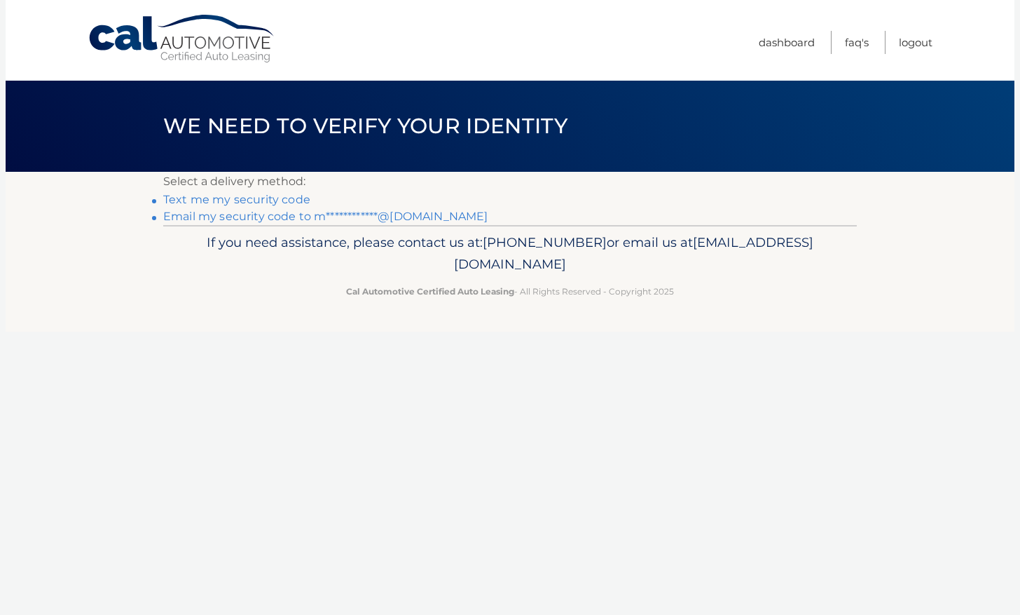
click at [217, 215] on link "**********" at bounding box center [325, 216] width 324 height 13
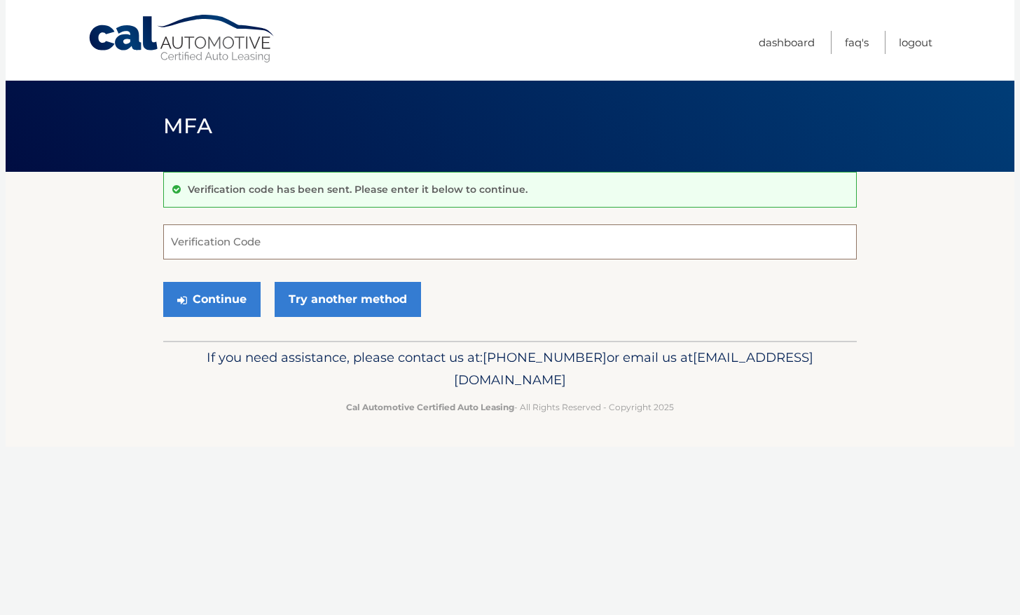
click at [224, 252] on input "Verification Code" at bounding box center [510, 241] width 694 height 35
type input "897019"
click at [163, 282] on button "Continue" at bounding box center [211, 299] width 97 height 35
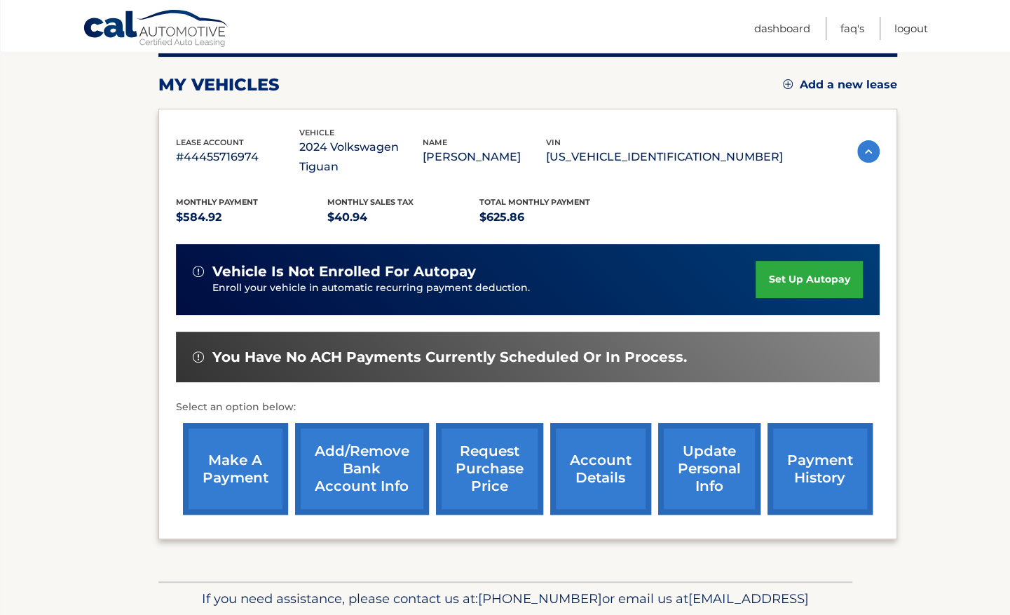
scroll to position [233, 0]
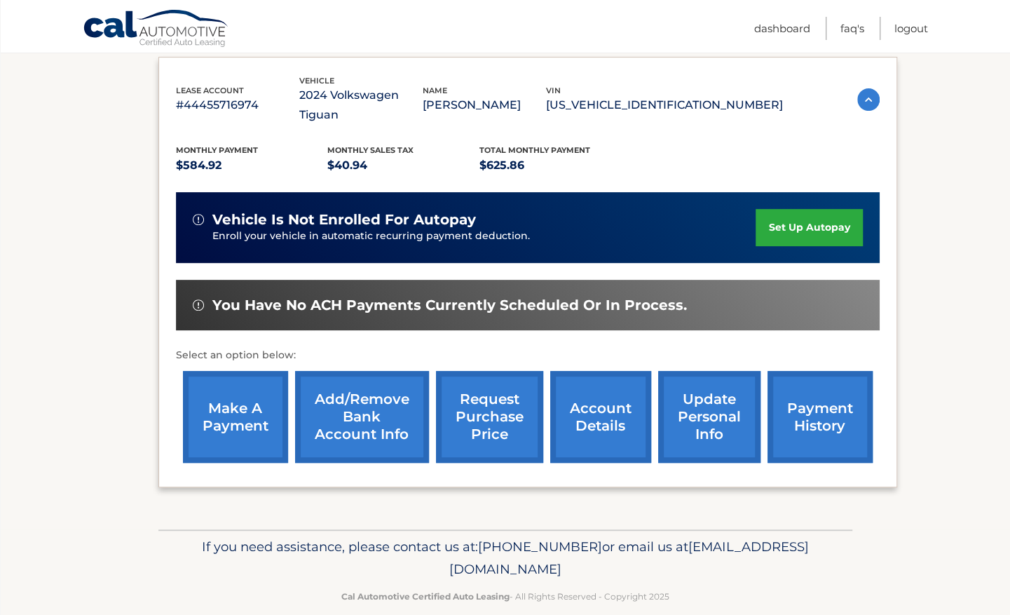
click at [198, 425] on link "make a payment" at bounding box center [235, 417] width 105 height 92
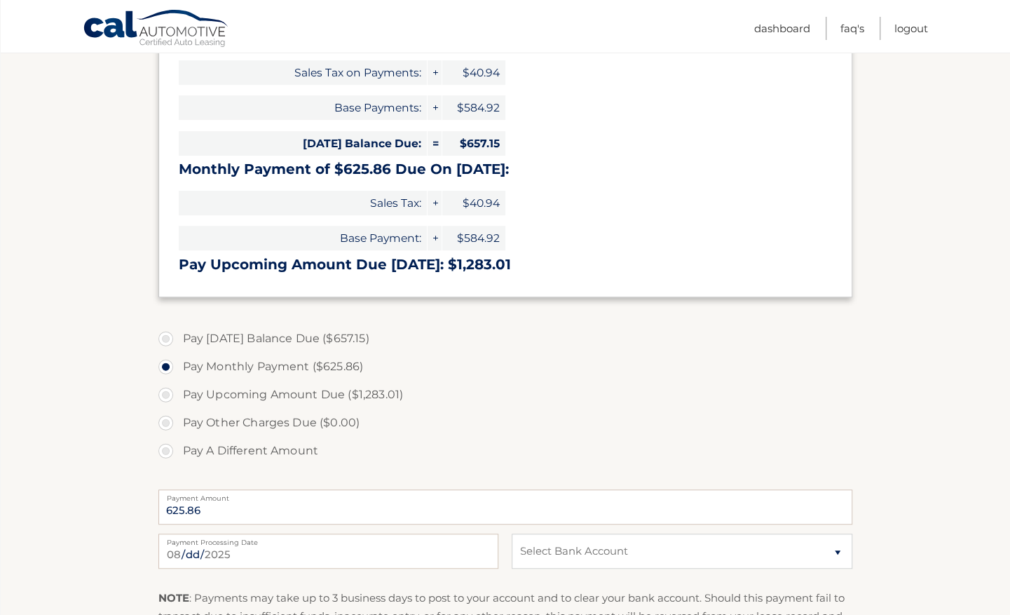
scroll to position [291, 0]
click at [163, 340] on label "Pay Today's Balance Due ($657.15)" at bounding box center [505, 338] width 694 height 28
click at [164, 340] on input "Pay Today's Balance Due ($657.15)" at bounding box center [171, 335] width 14 height 22
radio input "true"
type input "657.15"
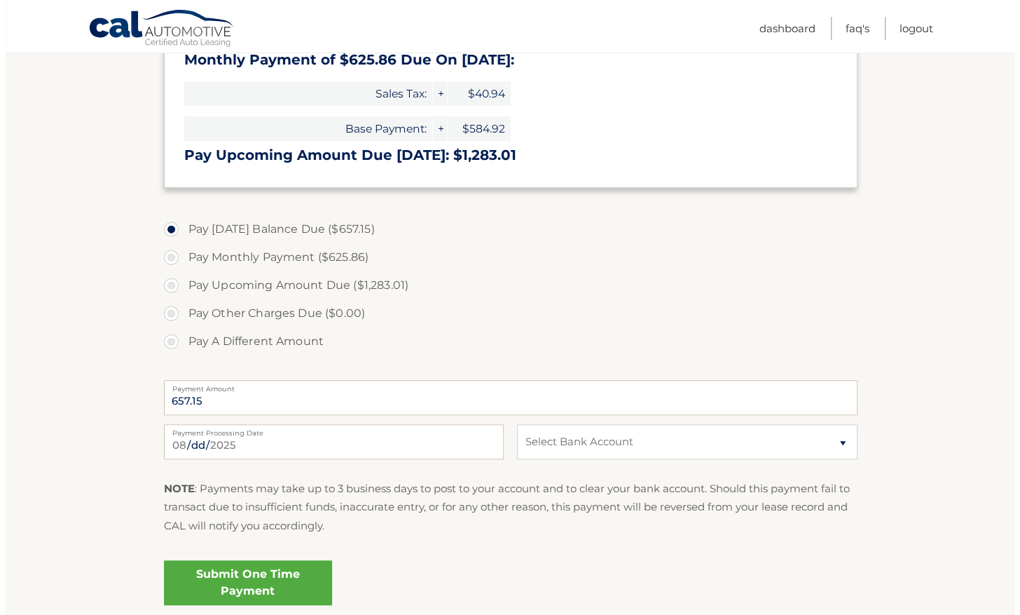
scroll to position [406, 0]
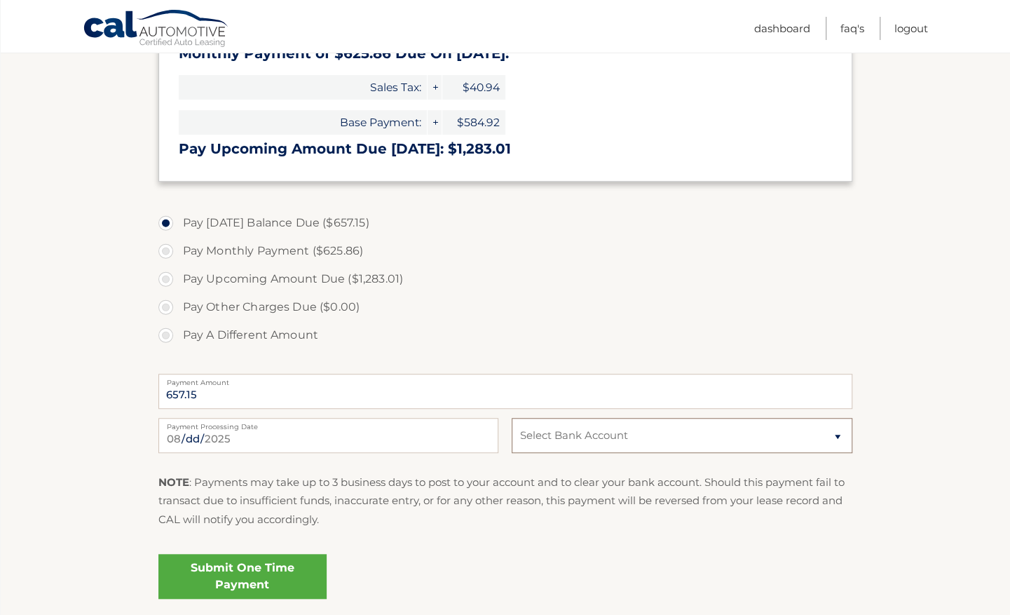
click at [568, 430] on select "Select Bank Account Savings WELLS FARGO BANK *****2362 Checking WELLS FARGO BAN…" at bounding box center [682, 435] width 340 height 35
select select "YTMzNmQxZTMtNWM3ZC00MDNhLWJkZWMtNTg1NGUzYTFhMjA2"
click at [512, 418] on select "Select Bank Account Savings WELLS FARGO BANK *****2362 Checking WELLS FARGO BAN…" at bounding box center [682, 435] width 340 height 35
click at [220, 580] on link "Submit One Time Payment" at bounding box center [242, 576] width 168 height 45
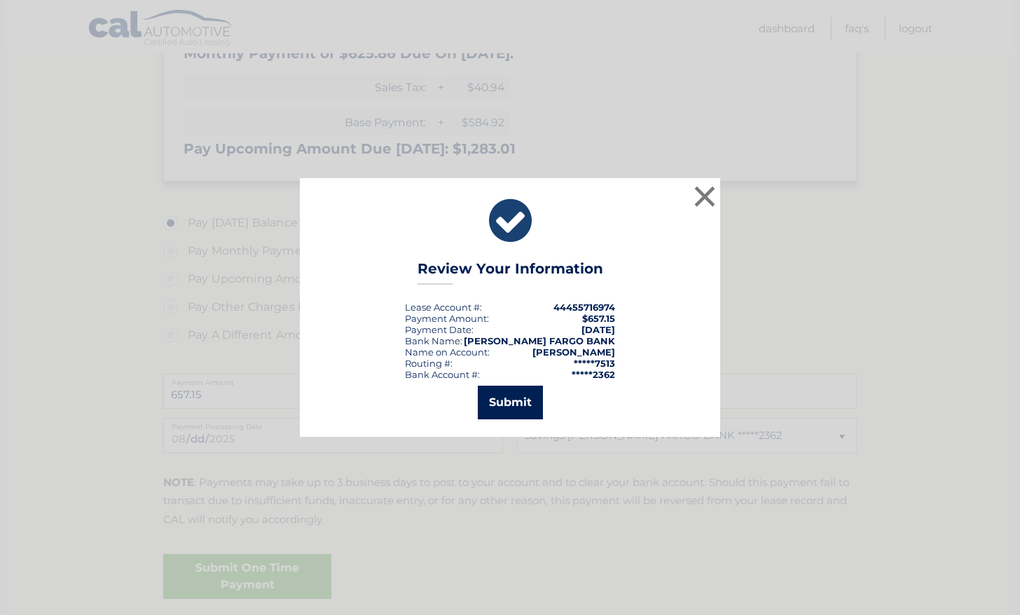
click at [520, 397] on button "Submit" at bounding box center [510, 402] width 65 height 34
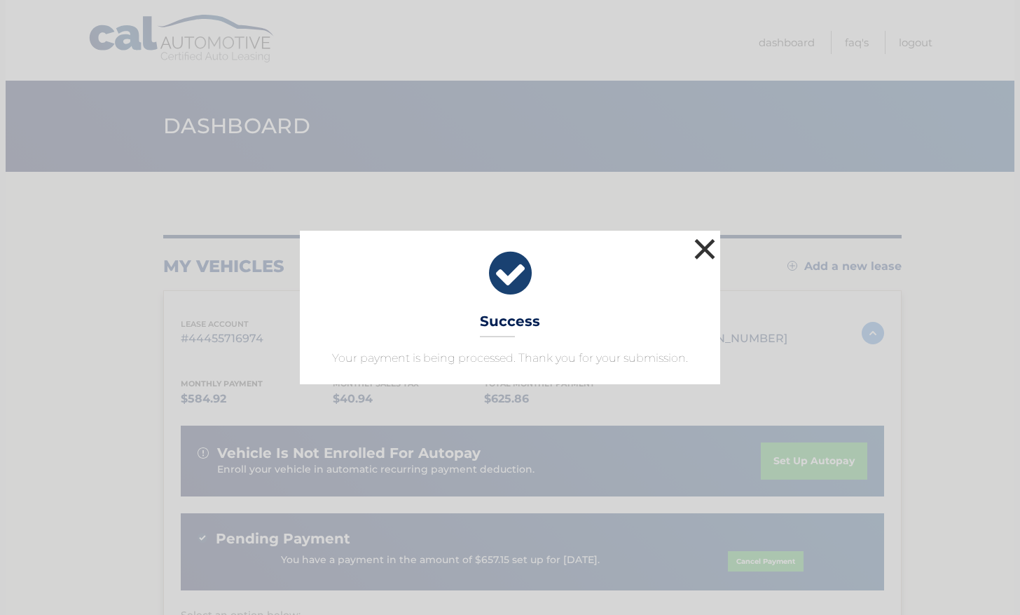
click at [706, 249] on button "×" at bounding box center [705, 249] width 28 height 28
